Goal: Find specific page/section: Find specific page/section

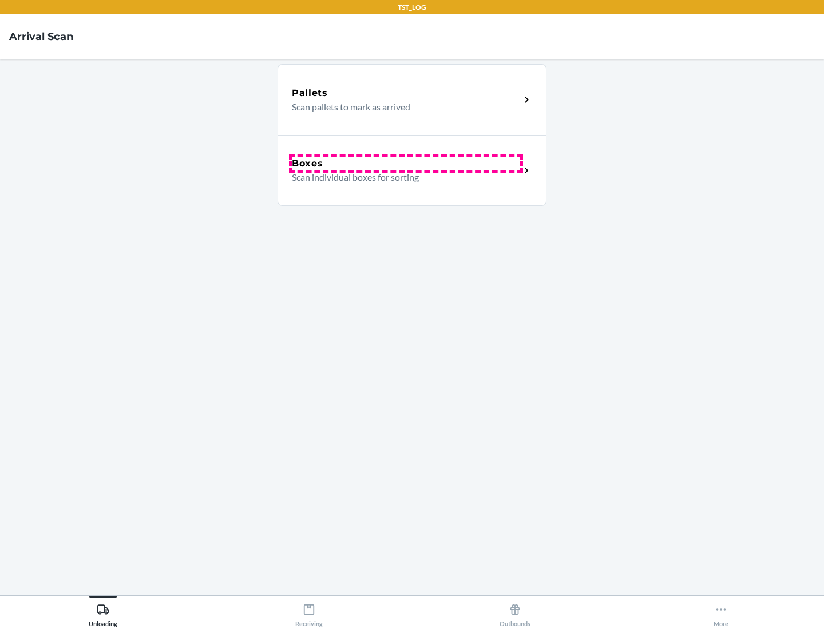
click at [406, 164] on div "Boxes" at bounding box center [406, 164] width 228 height 14
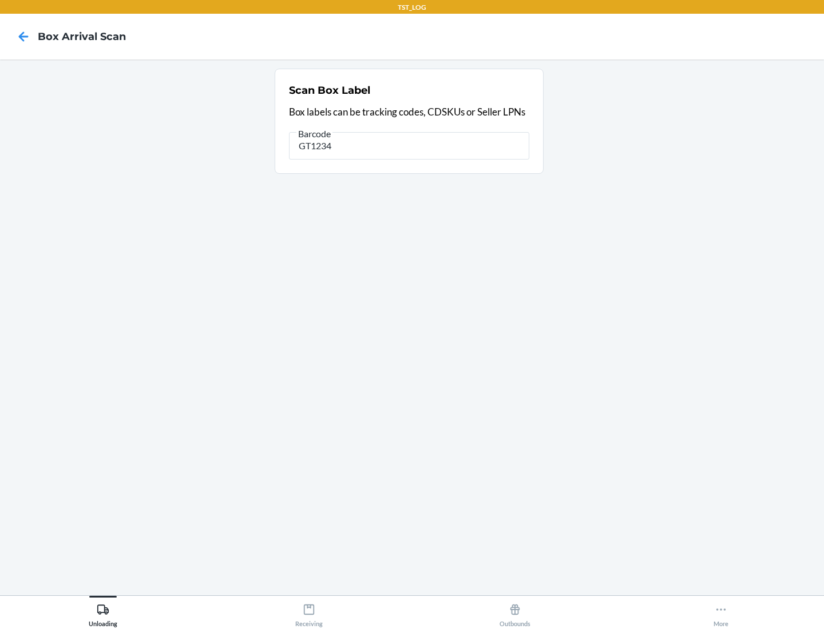
type input "GT1234"
